Goal: Task Accomplishment & Management: Use online tool/utility

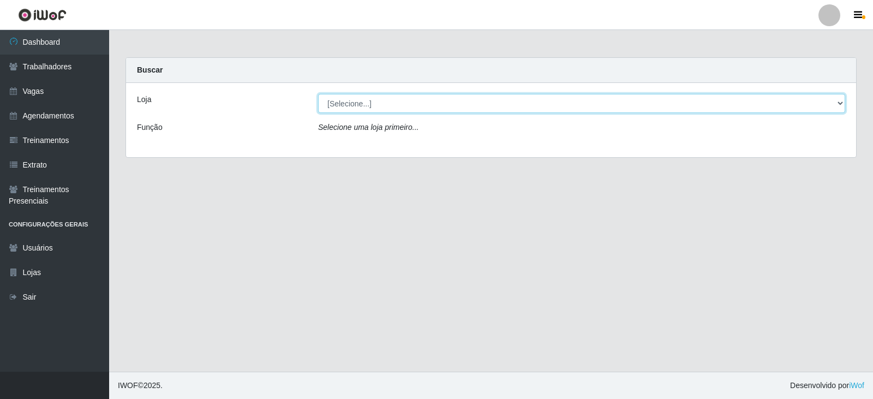
click at [390, 103] on select "[Selecione...] SuperFácil Atacado - Vale do Sol" at bounding box center [581, 103] width 527 height 19
select select "502"
click at [318, 94] on select "[Selecione...] SuperFácil Atacado - Vale do Sol" at bounding box center [581, 103] width 527 height 19
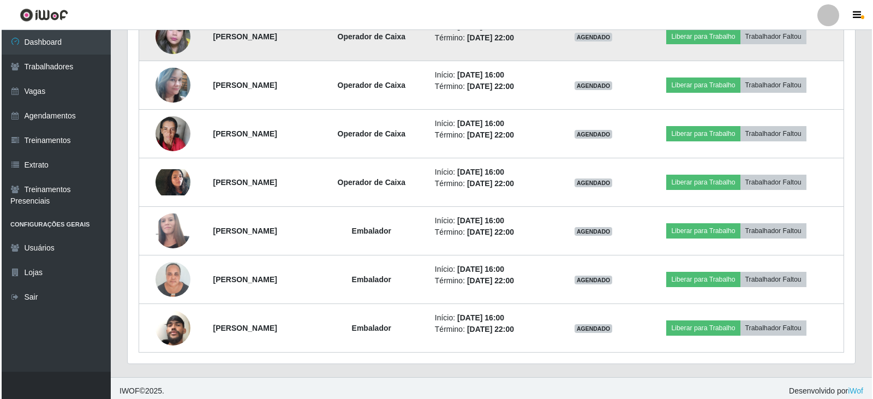
scroll to position [520, 0]
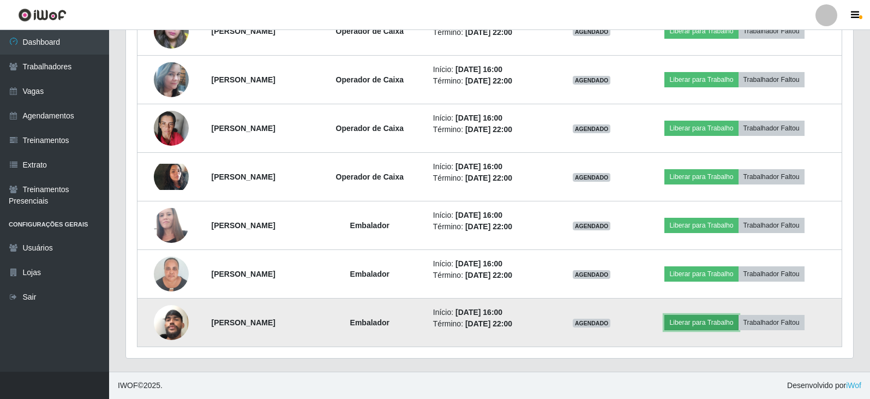
click at [707, 319] on button "Liberar para Trabalho" at bounding box center [702, 322] width 74 height 15
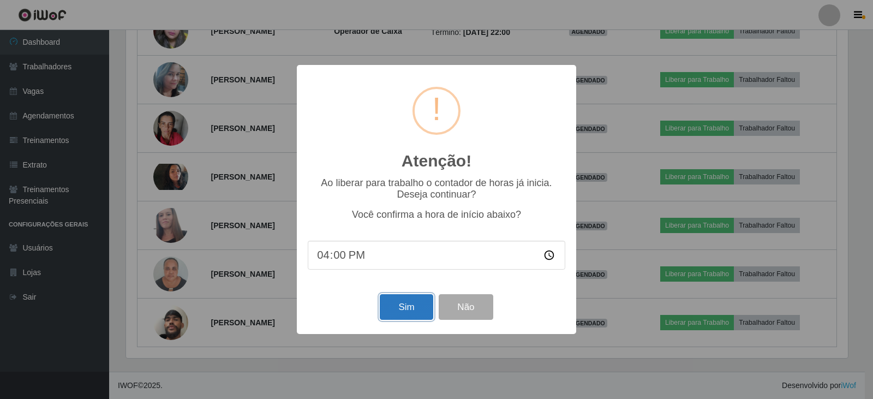
click at [419, 303] on button "Sim" at bounding box center [406, 307] width 53 height 26
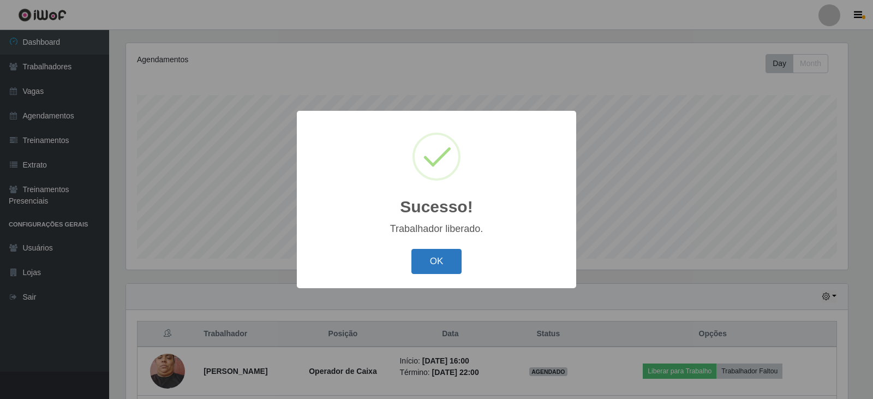
click at [455, 266] on button "OK" at bounding box center [436, 262] width 51 height 26
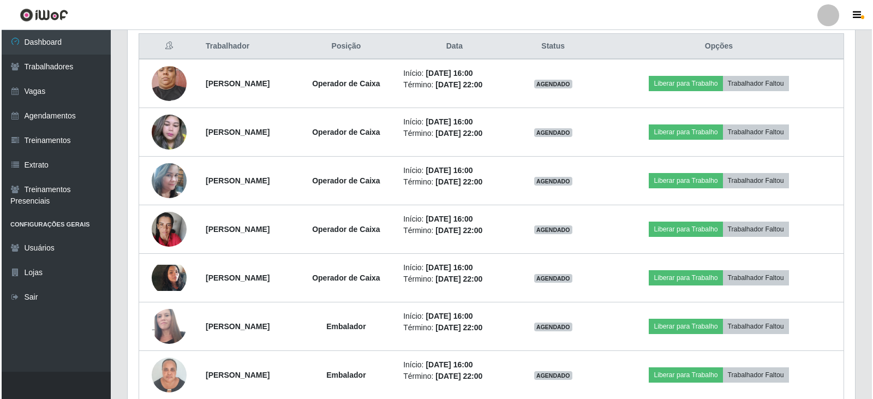
scroll to position [411, 0]
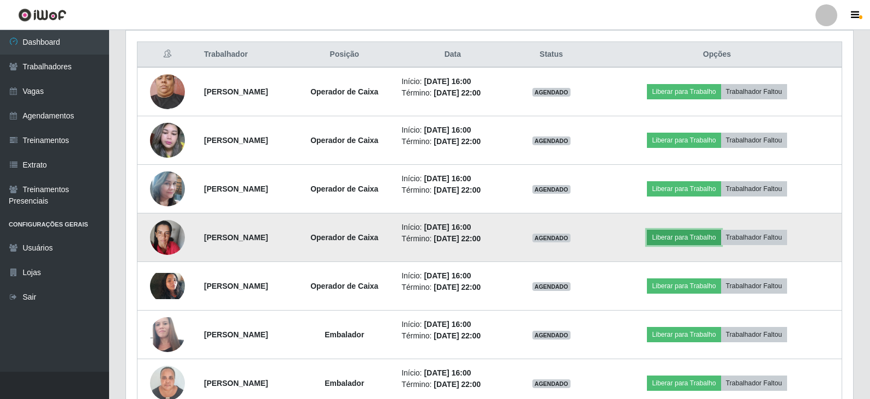
click at [712, 235] on button "Liberar para Trabalho" at bounding box center [684, 237] width 74 height 15
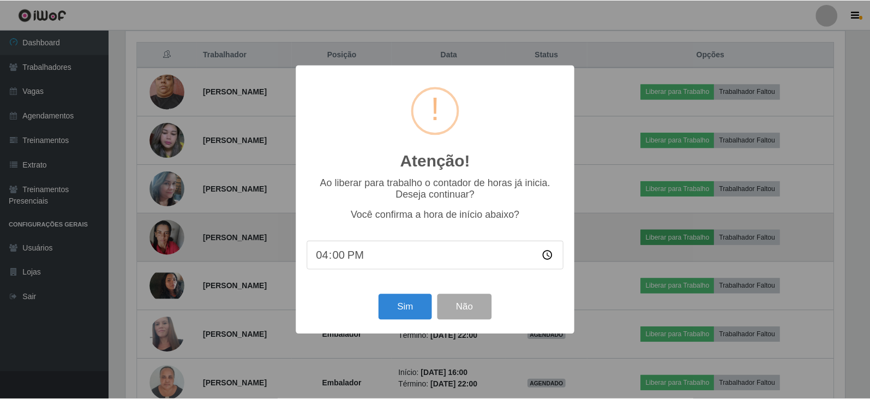
scroll to position [226, 722]
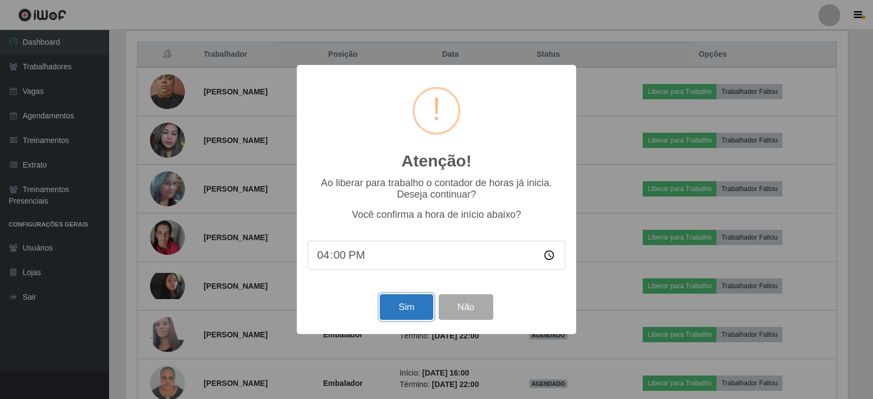
click at [386, 303] on button "Sim" at bounding box center [406, 307] width 53 height 26
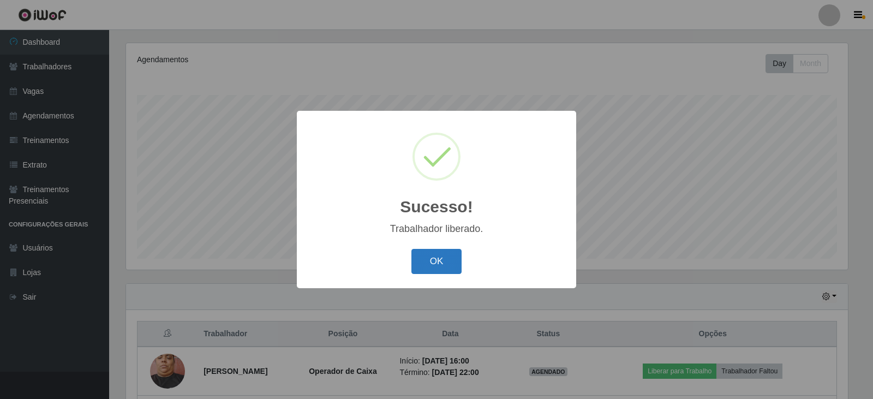
click at [422, 256] on button "OK" at bounding box center [436, 262] width 51 height 26
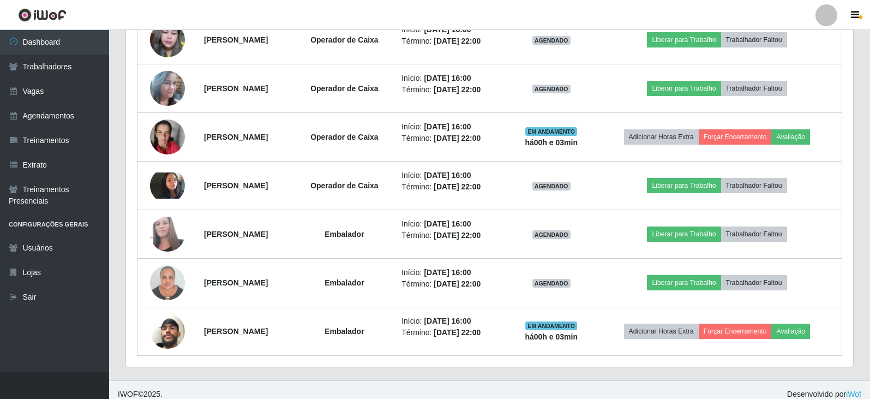
scroll to position [520, 0]
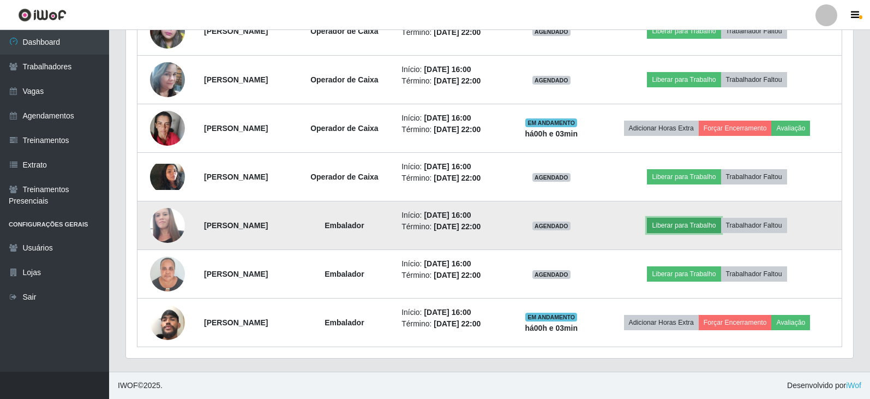
click at [703, 220] on button "Liberar para Trabalho" at bounding box center [684, 225] width 74 height 15
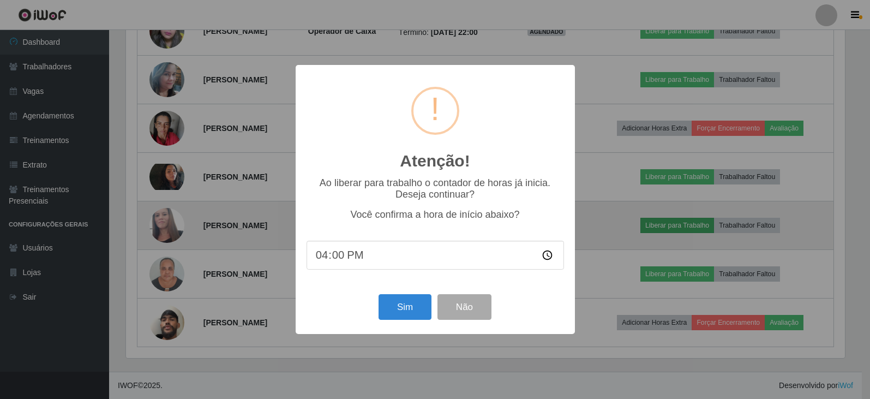
scroll to position [226, 722]
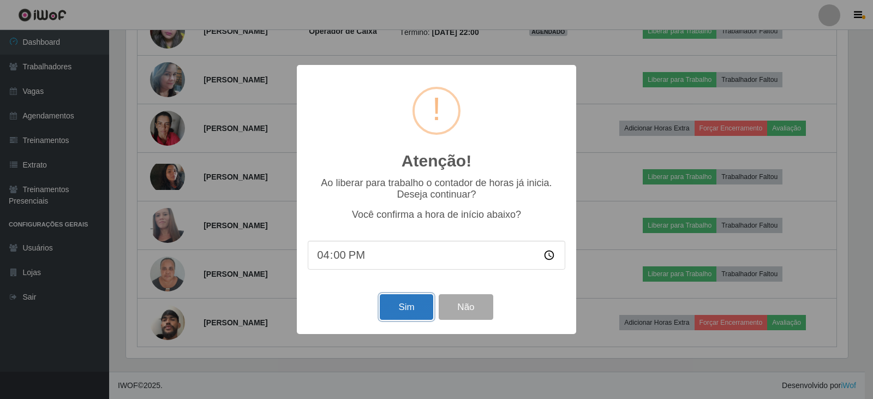
click at [406, 305] on button "Sim" at bounding box center [406, 307] width 53 height 26
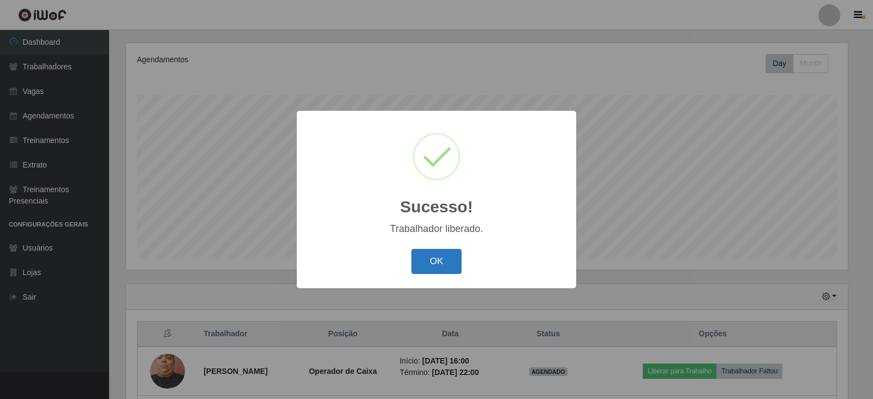
click at [438, 257] on button "OK" at bounding box center [436, 262] width 51 height 26
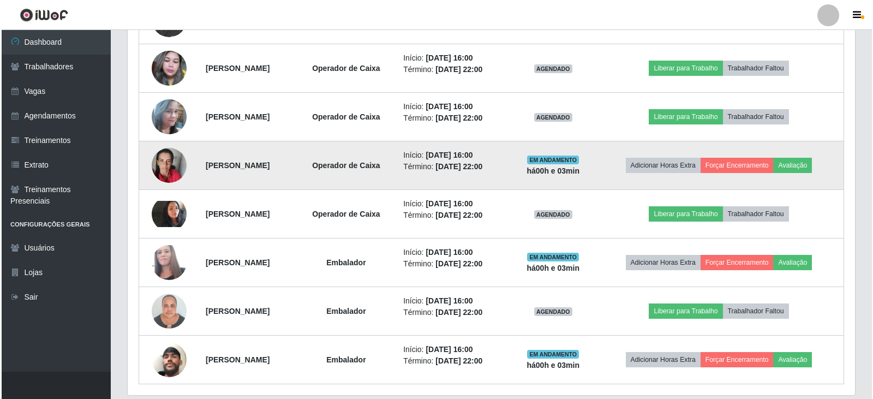
scroll to position [520, 0]
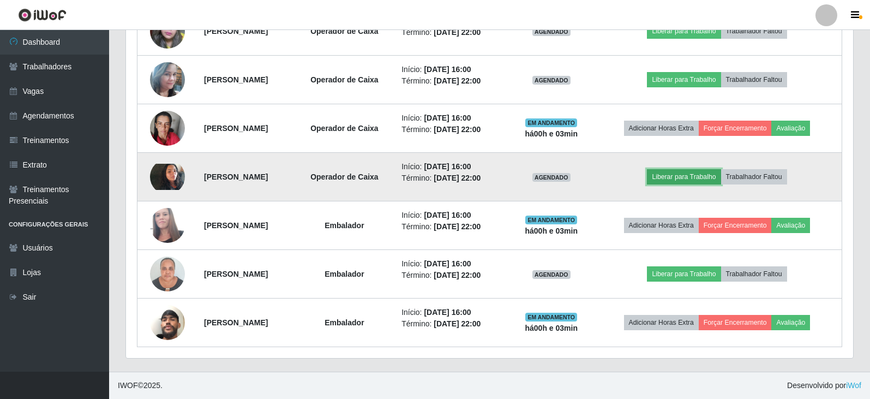
click at [681, 180] on button "Liberar para Trabalho" at bounding box center [684, 176] width 74 height 15
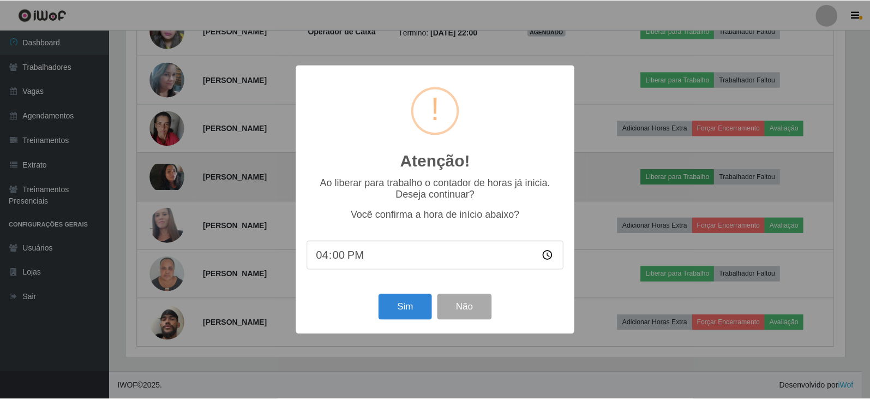
scroll to position [226, 722]
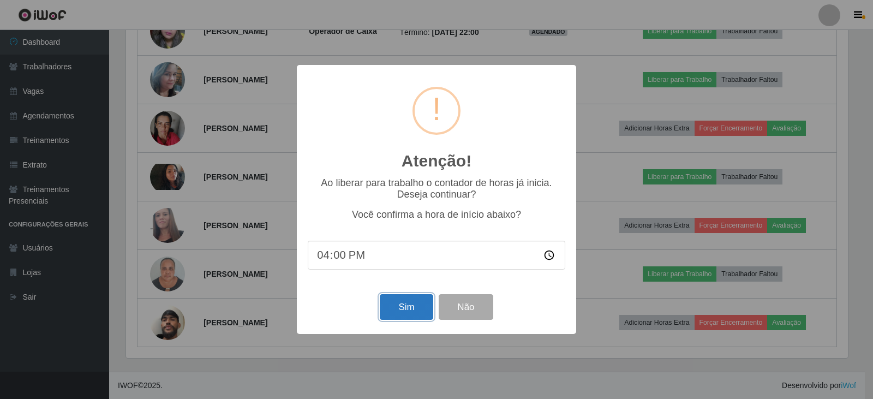
click at [401, 311] on button "Sim" at bounding box center [406, 307] width 53 height 26
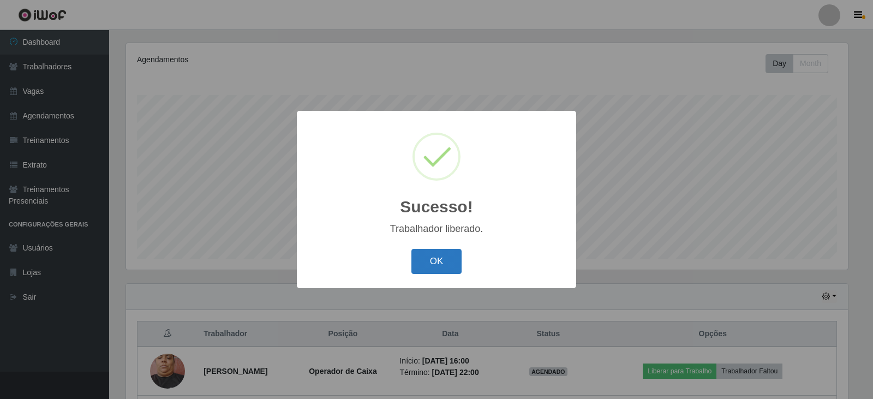
click at [429, 253] on button "OK" at bounding box center [436, 262] width 51 height 26
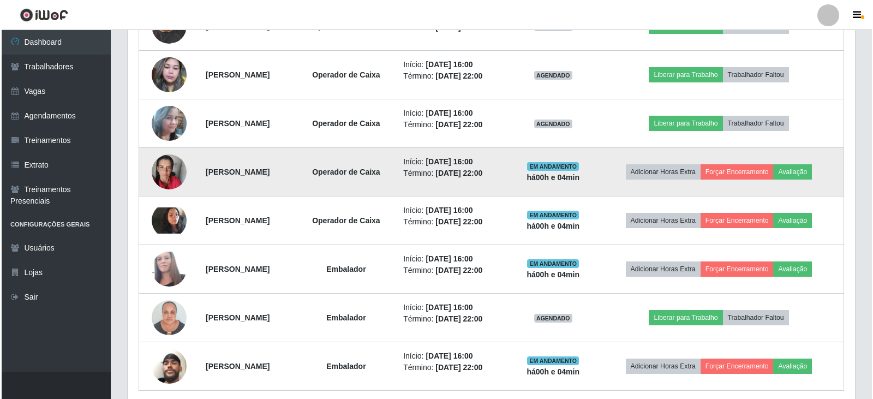
scroll to position [520, 0]
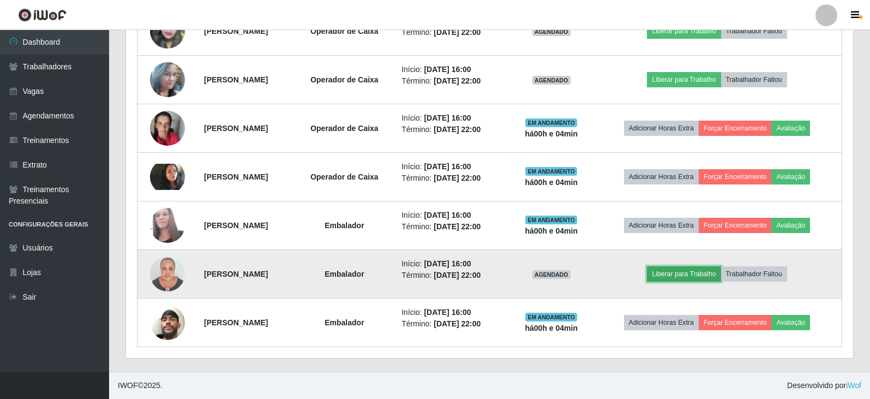
click at [693, 275] on button "Liberar para Trabalho" at bounding box center [684, 273] width 74 height 15
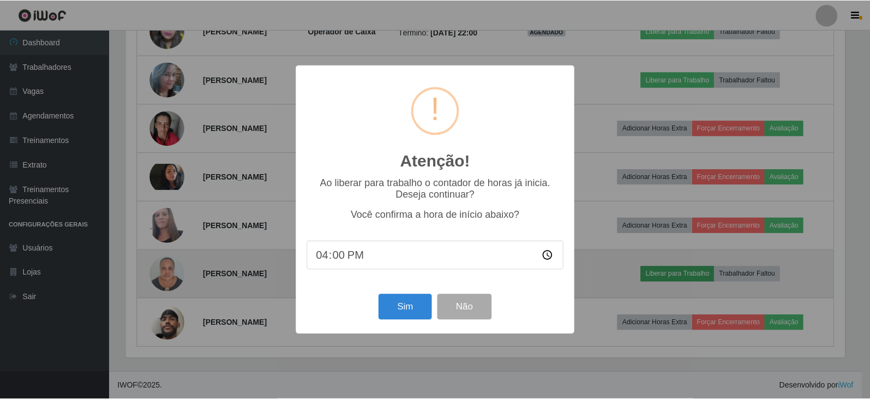
scroll to position [226, 722]
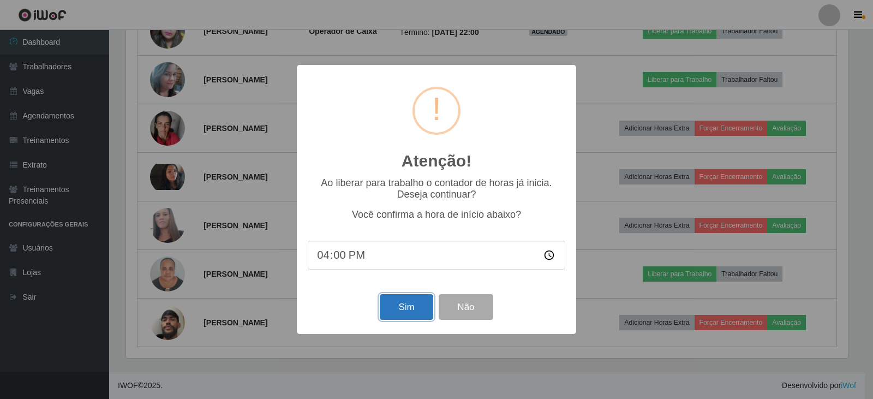
click at [397, 309] on button "Sim" at bounding box center [406, 307] width 53 height 26
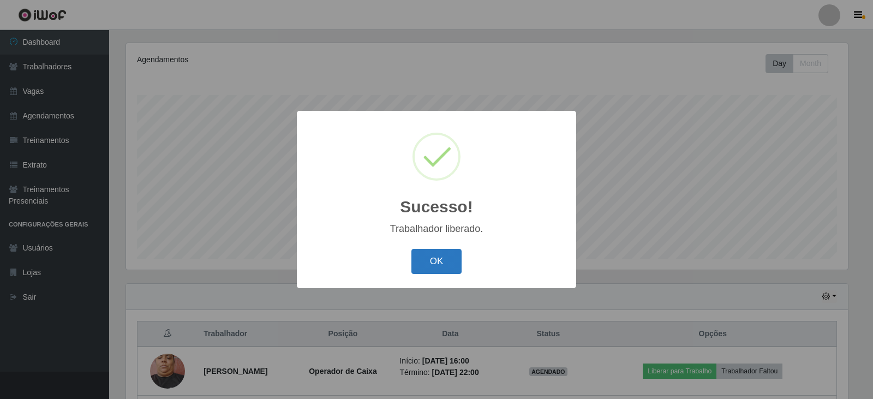
click at [439, 251] on button "OK" at bounding box center [436, 262] width 51 height 26
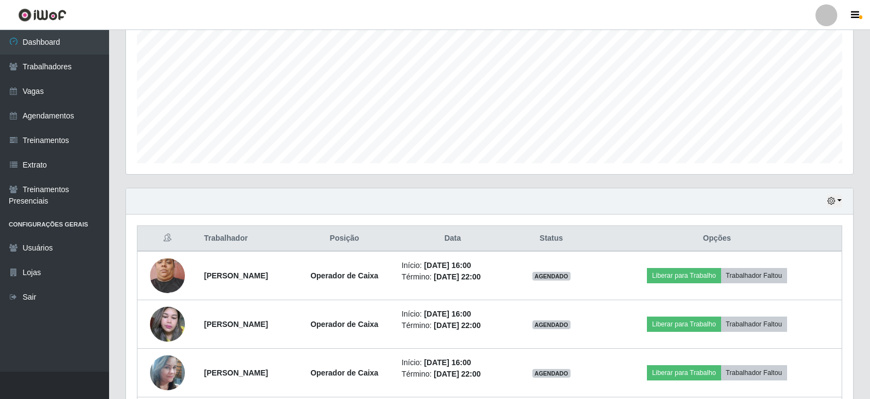
scroll to position [295, 0]
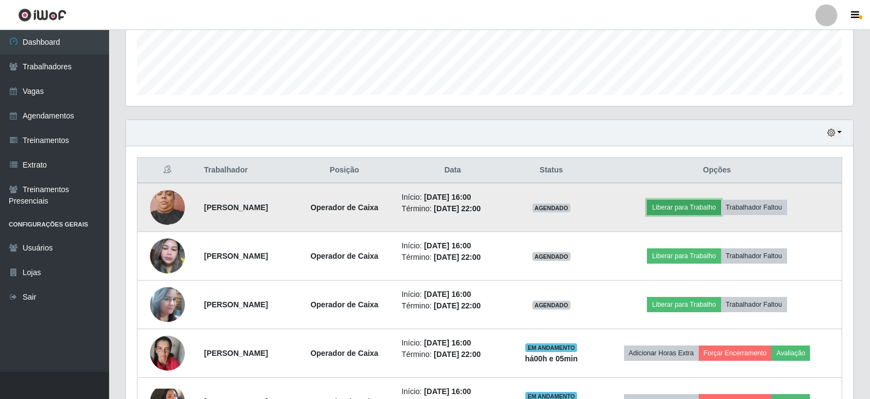
click at [698, 205] on button "Liberar para Trabalho" at bounding box center [684, 207] width 74 height 15
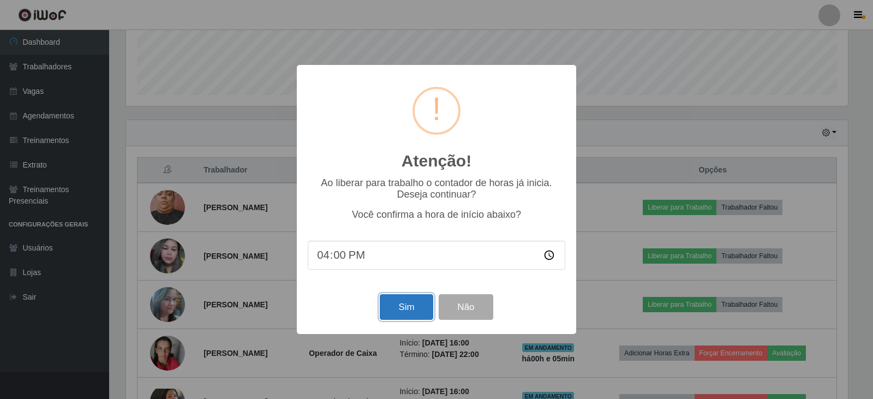
click at [409, 316] on button "Sim" at bounding box center [406, 307] width 53 height 26
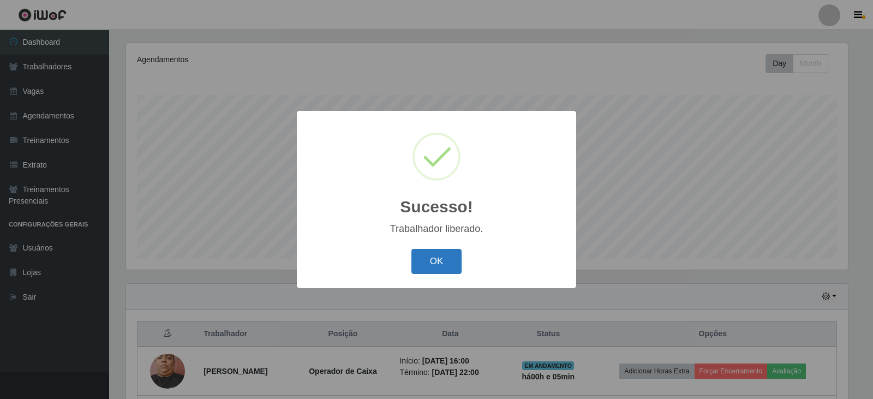
click at [433, 254] on button "OK" at bounding box center [436, 262] width 51 height 26
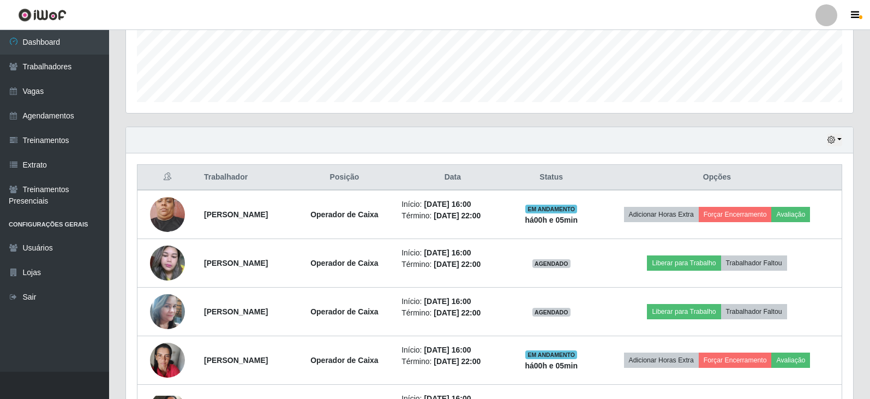
scroll to position [459, 0]
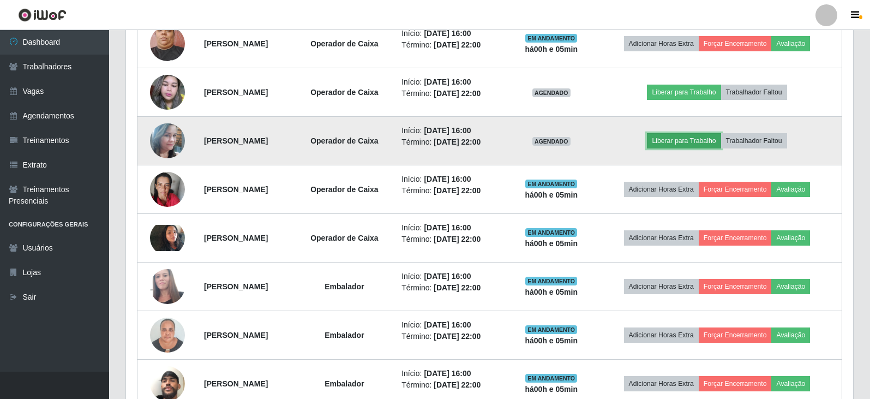
click at [690, 140] on button "Liberar para Trabalho" at bounding box center [684, 140] width 74 height 15
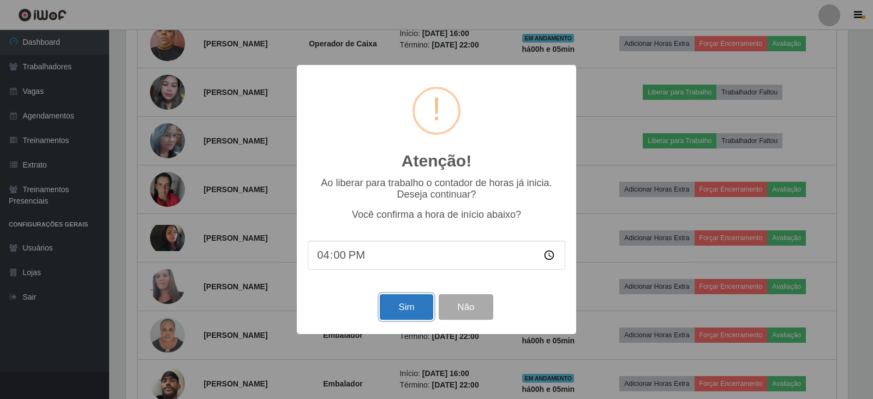
click at [386, 314] on button "Sim" at bounding box center [406, 307] width 53 height 26
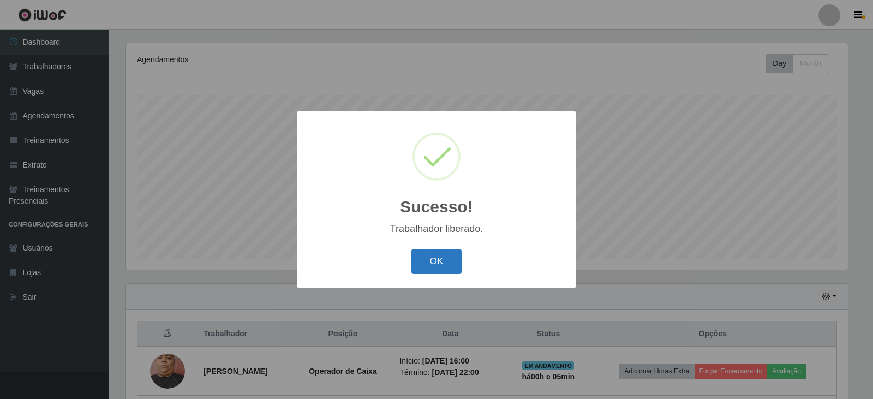
click at [418, 258] on button "OK" at bounding box center [436, 262] width 51 height 26
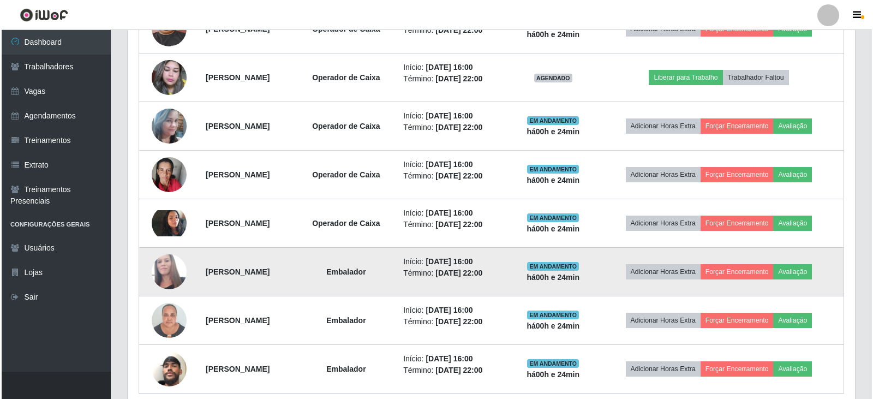
scroll to position [411, 0]
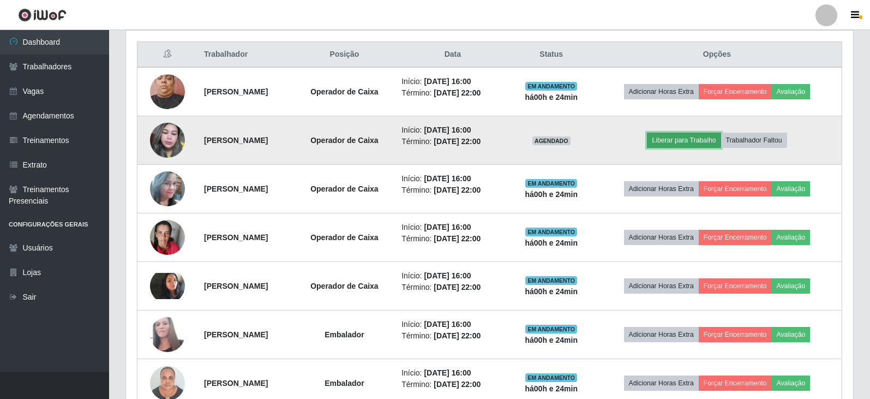
click at [699, 141] on button "Liberar para Trabalho" at bounding box center [684, 140] width 74 height 15
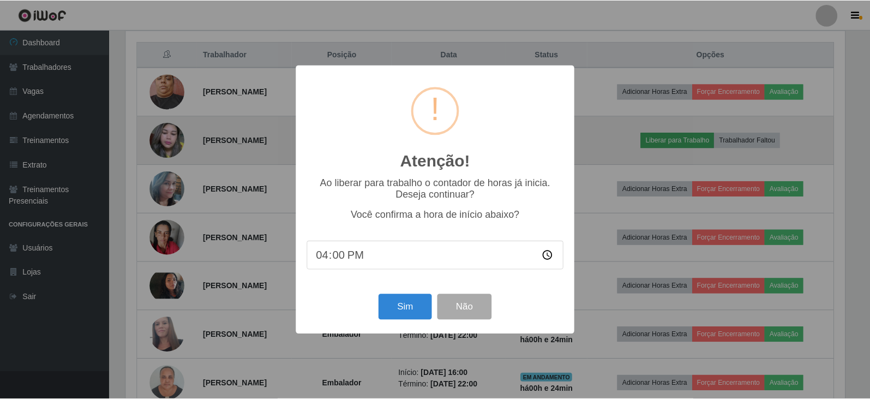
scroll to position [226, 722]
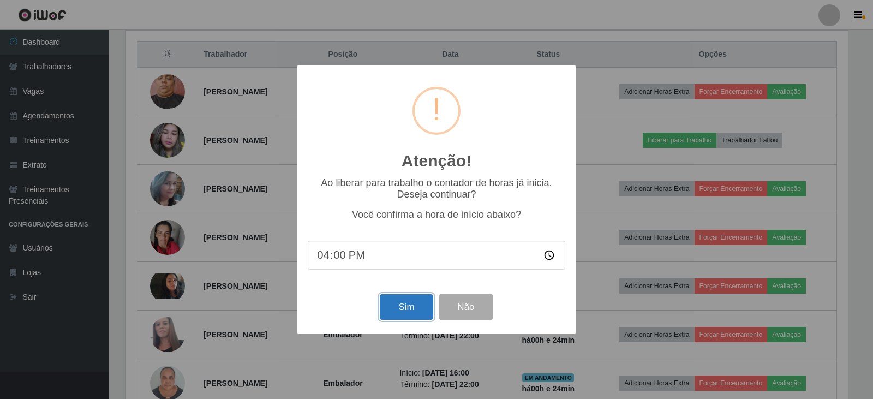
click at [402, 312] on button "Sim" at bounding box center [406, 307] width 53 height 26
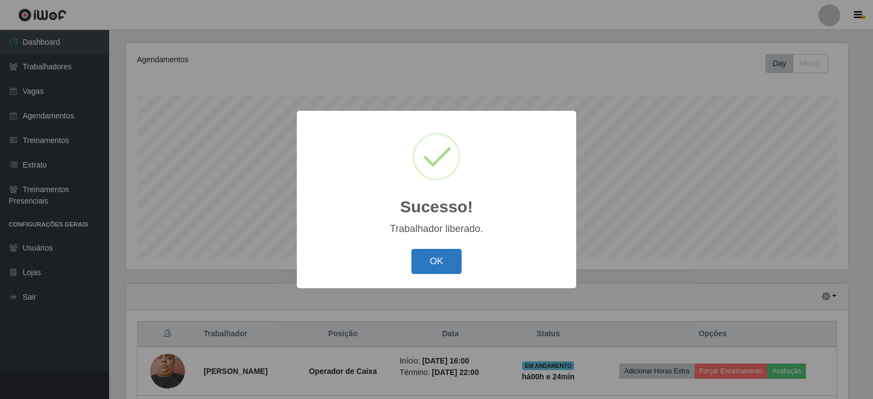
click at [441, 265] on button "OK" at bounding box center [436, 262] width 51 height 26
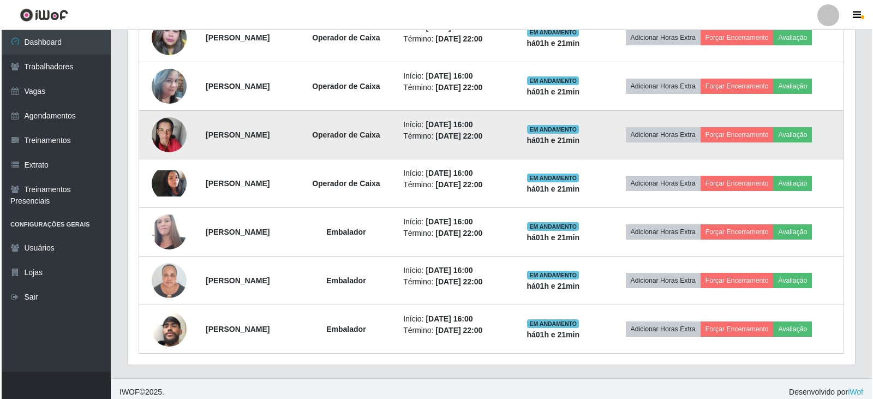
scroll to position [520, 0]
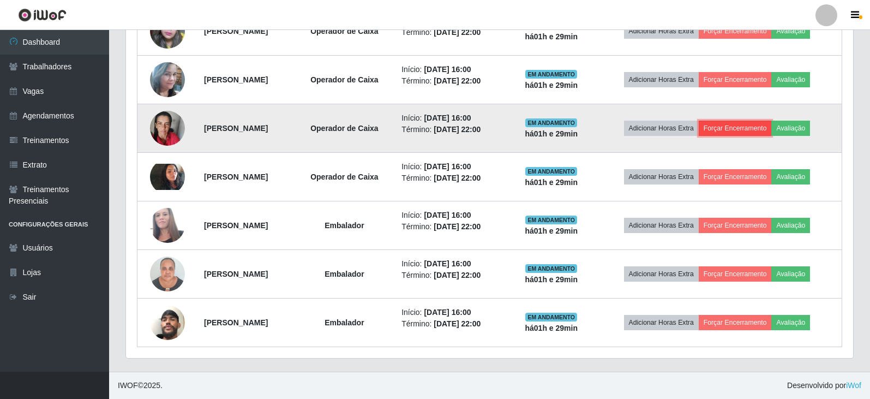
click at [735, 130] on button "Forçar Encerramento" at bounding box center [735, 128] width 73 height 15
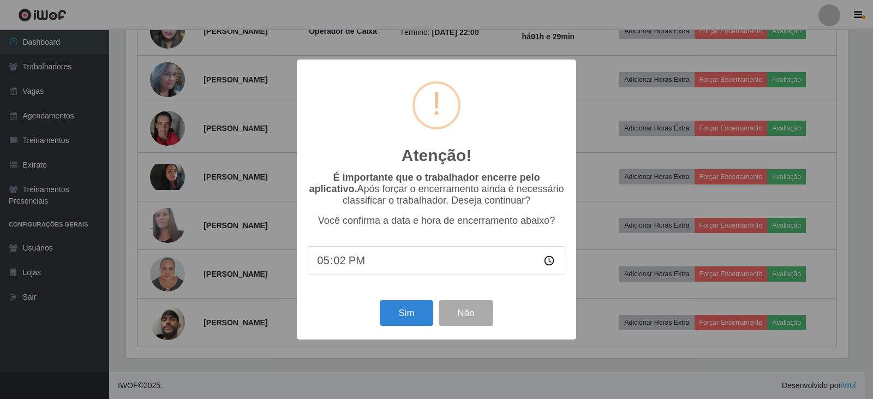
type input "17:29"
click at [410, 312] on button "Sim" at bounding box center [406, 313] width 53 height 26
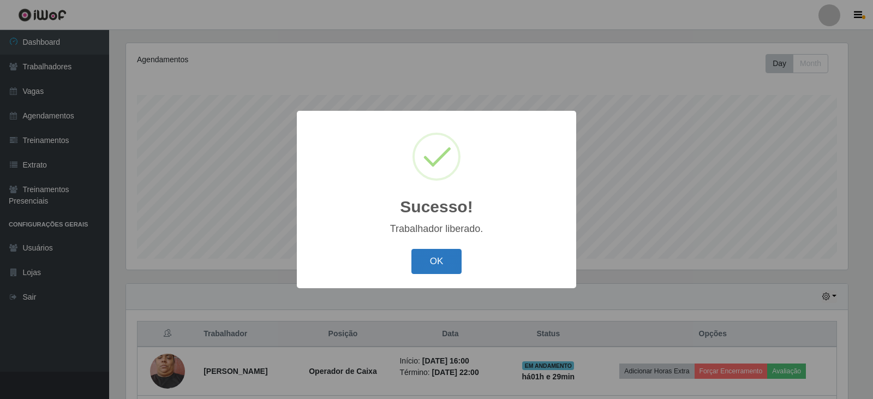
click at [426, 268] on button "OK" at bounding box center [436, 262] width 51 height 26
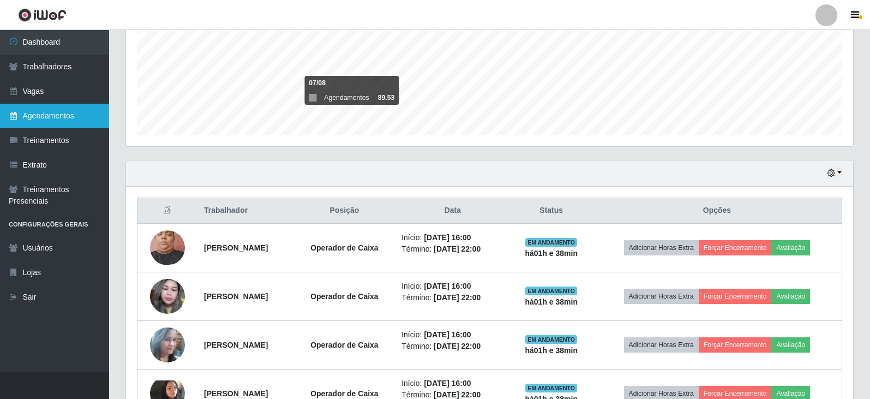
scroll to position [253, 0]
